Goal: Information Seeking & Learning: Learn about a topic

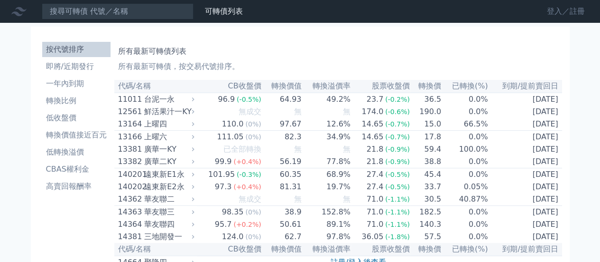
click at [562, 8] on link "登入／註冊" at bounding box center [566, 11] width 53 height 15
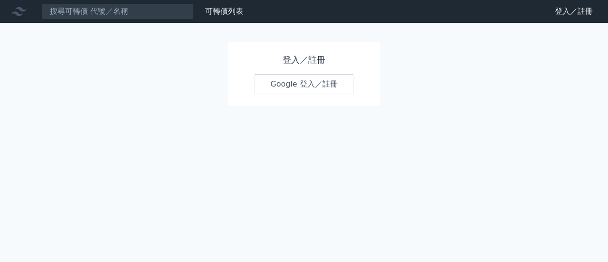
click at [293, 83] on link "Google 登入／註冊" at bounding box center [303, 84] width 99 height 20
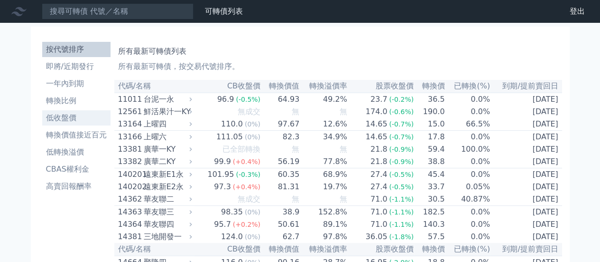
click at [66, 120] on li "低收盤價" at bounding box center [76, 117] width 68 height 11
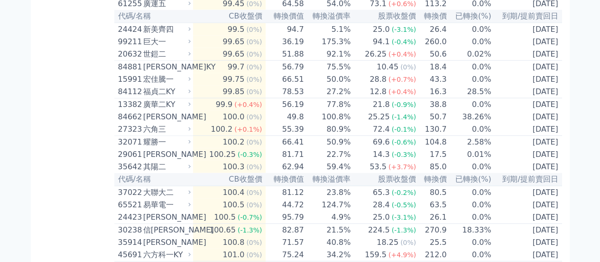
scroll to position [1047, 0]
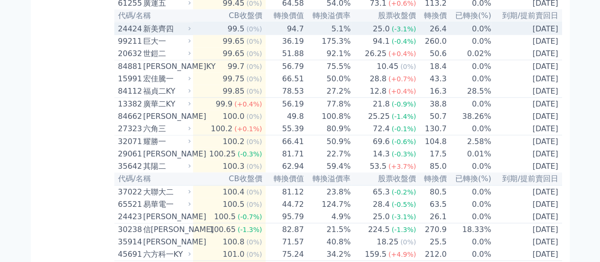
click at [251, 33] on span "(0%)" at bounding box center [254, 29] width 16 height 8
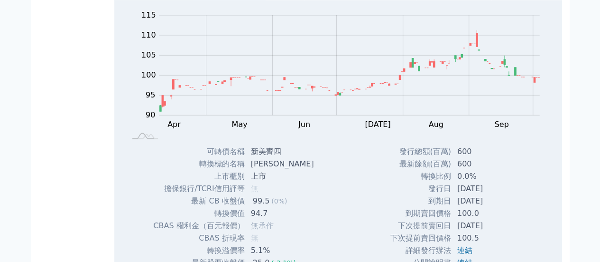
scroll to position [1082, 0]
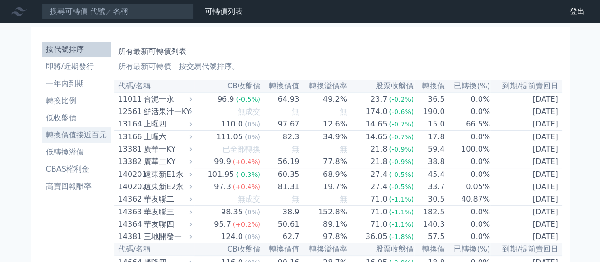
click at [52, 129] on li "轉換價值接近百元" at bounding box center [76, 134] width 68 height 11
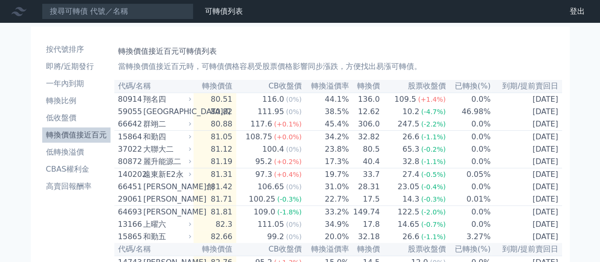
click at [64, 121] on li "低收盤價" at bounding box center [76, 117] width 68 height 11
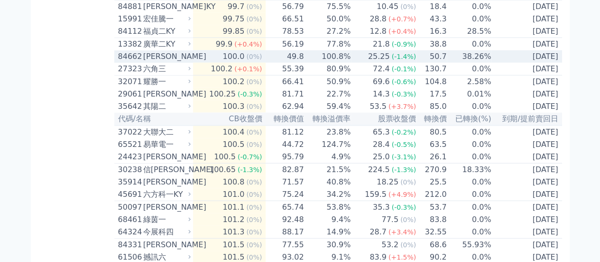
scroll to position [1111, 0]
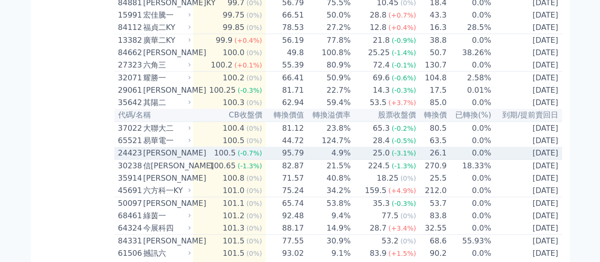
click at [532, 159] on td "[DATE]" at bounding box center [527, 153] width 70 height 13
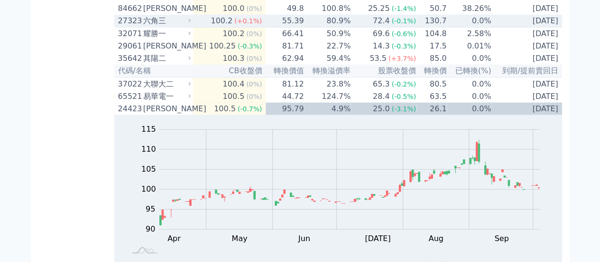
scroll to position [1155, 0]
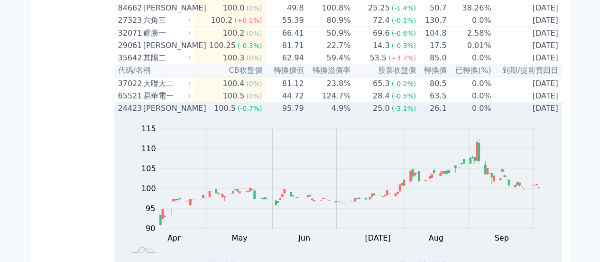
click at [169, 114] on div "[PERSON_NAME]" at bounding box center [166, 108] width 46 height 11
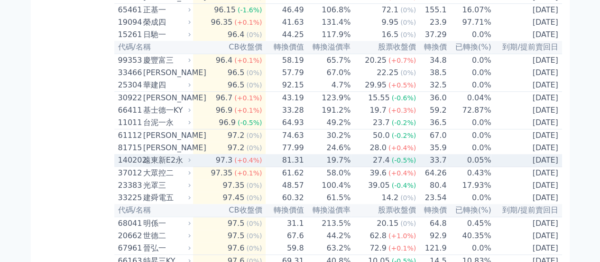
scroll to position [354, 0]
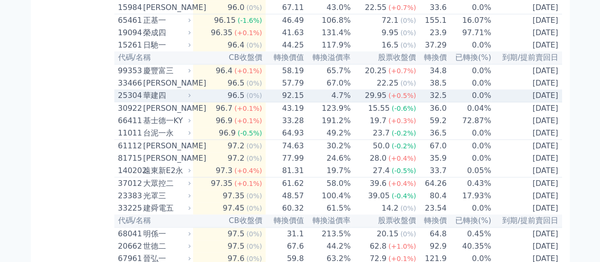
click at [544, 102] on td "[DATE]" at bounding box center [527, 95] width 70 height 13
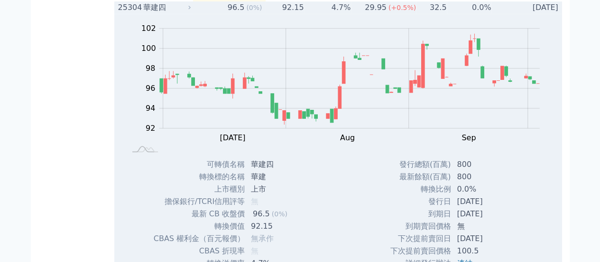
scroll to position [441, 0]
click at [183, 42] on div "Zoom Out 100 88 90 92 94 96 98 100 102 104 L Jun Jul Aug Sep Oct Nov 開: 96.5 高:…" at bounding box center [338, 86] width 448 height 144
click at [201, 14] on td "96.5 (0%)" at bounding box center [229, 8] width 73 height 12
